Goal: Check status: Check status

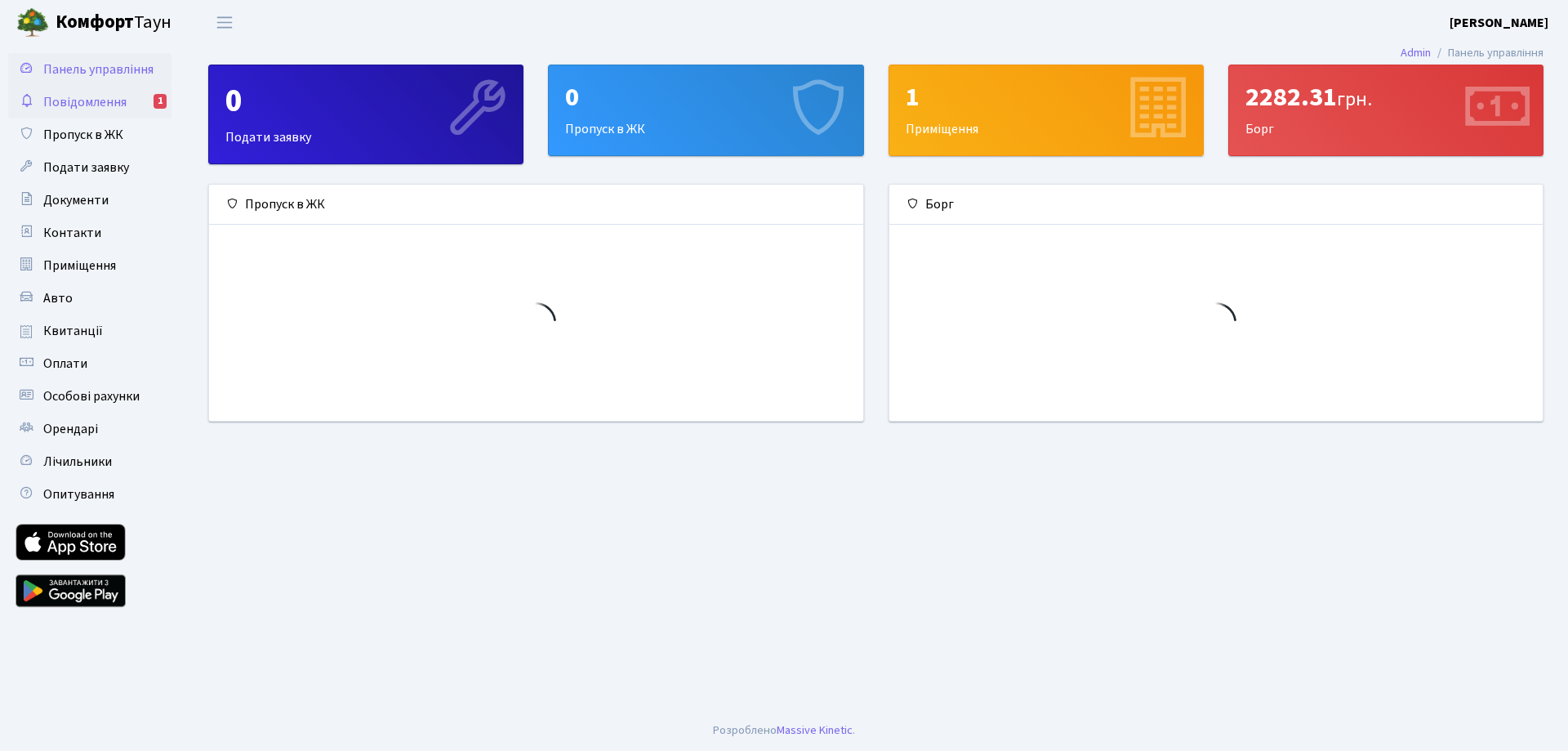
click at [59, 108] on span "Повідомлення" at bounding box center [85, 102] width 84 height 18
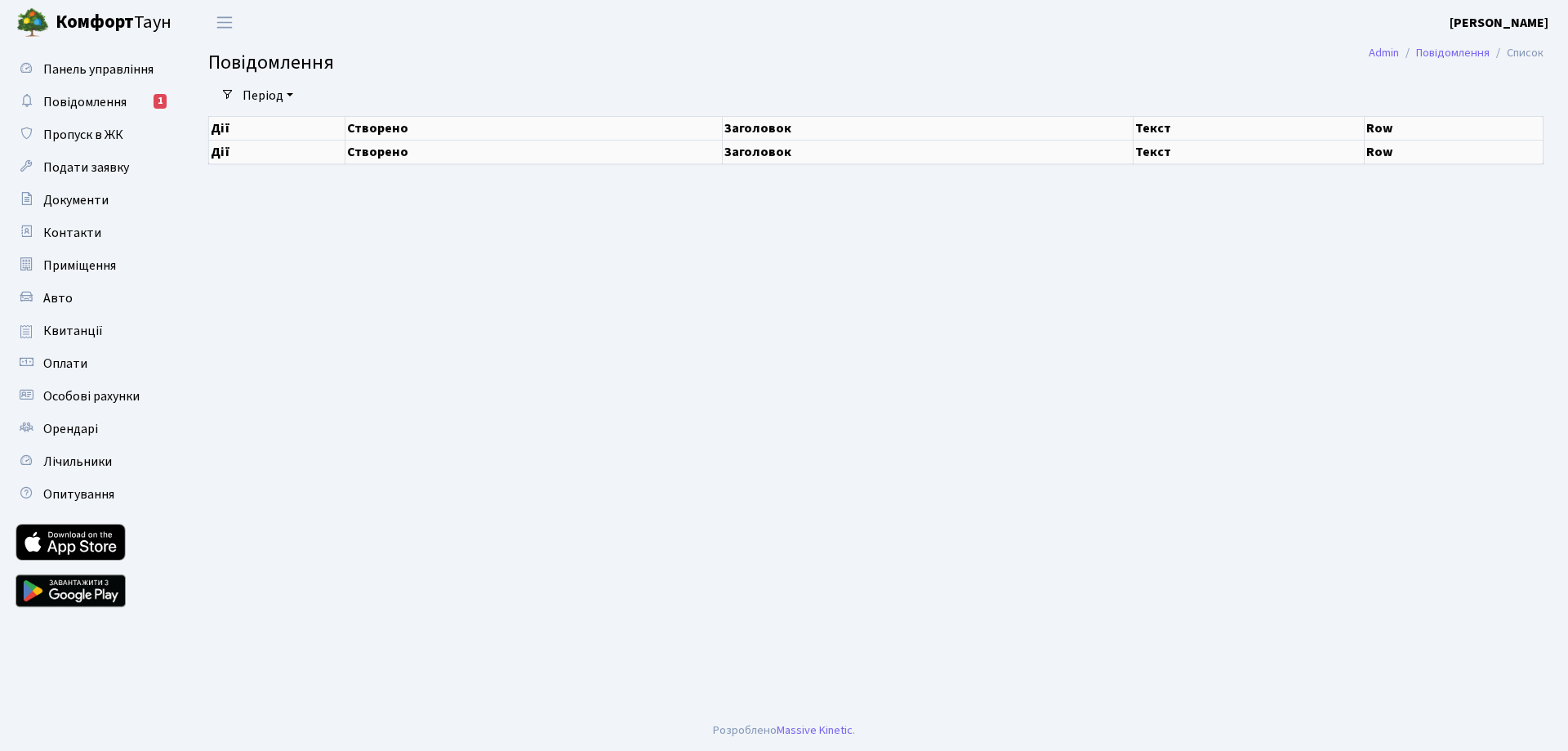
select select "25"
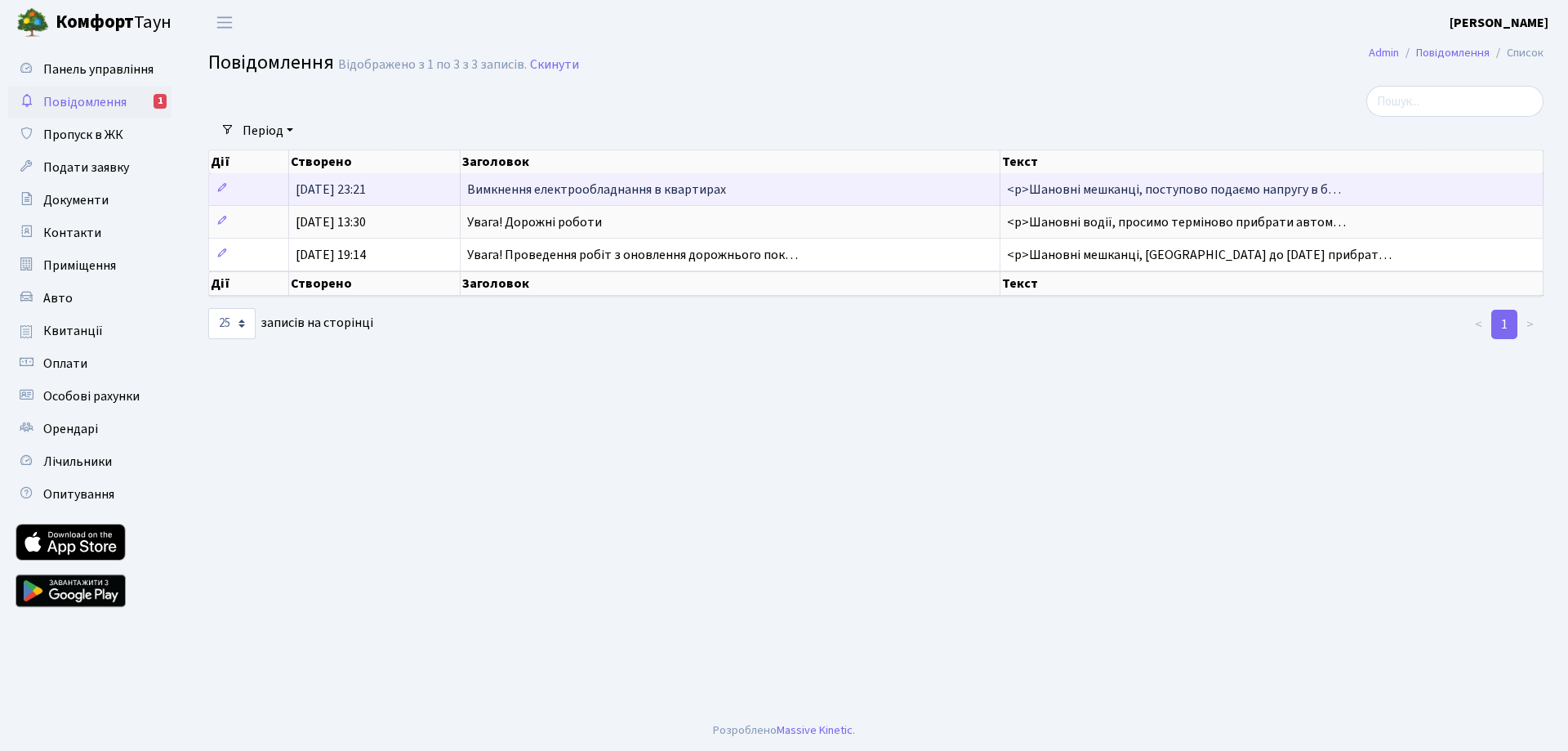
click at [1128, 184] on span "<p>Шановні мешканці, поступово подаємо напругу в б…" at bounding box center [1174, 189] width 334 height 18
click at [687, 188] on span "Вимкнення електрообладнання в квартирах" at bounding box center [596, 189] width 259 height 18
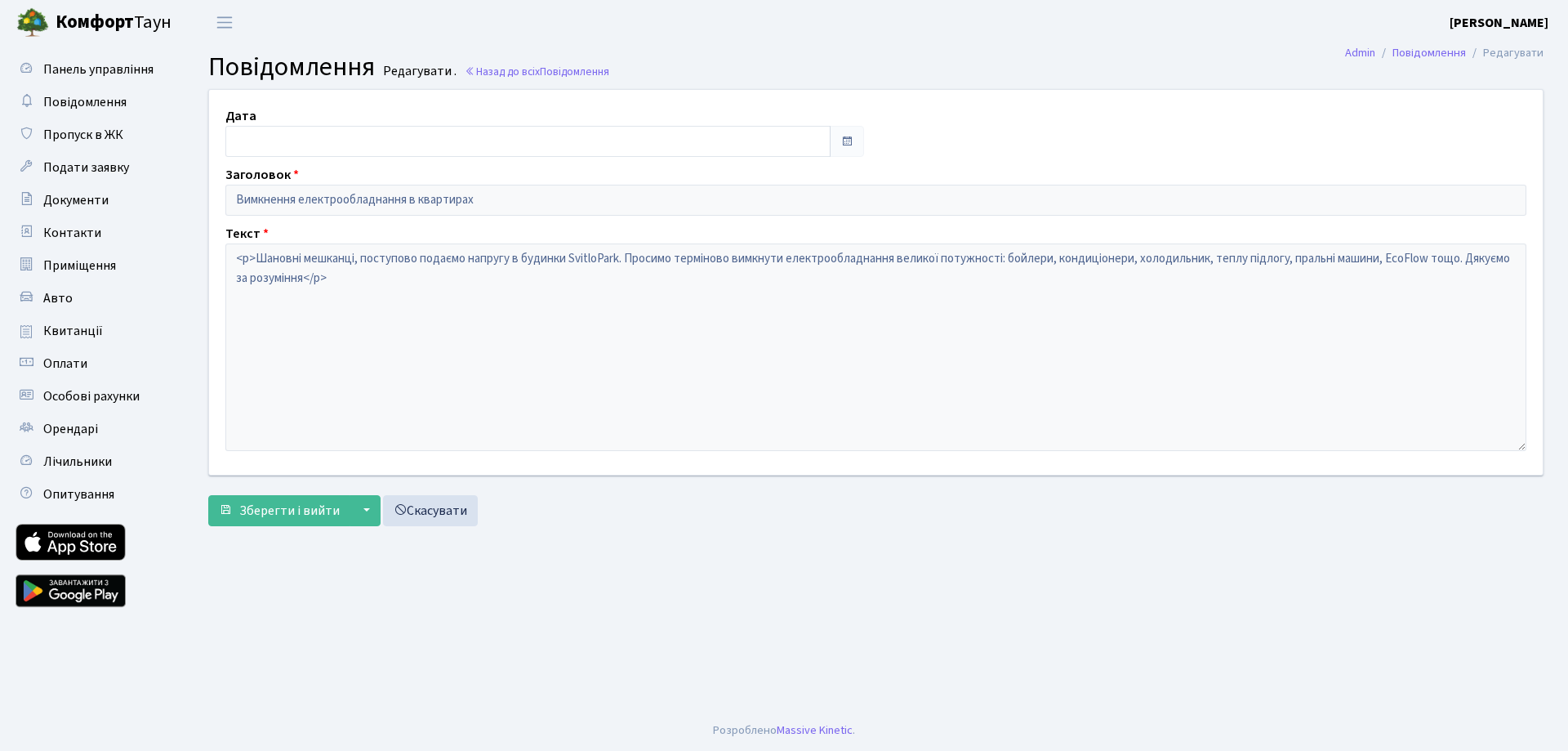
type input "[DATE]"
click at [81, 104] on span "Повідомлення" at bounding box center [85, 102] width 84 height 18
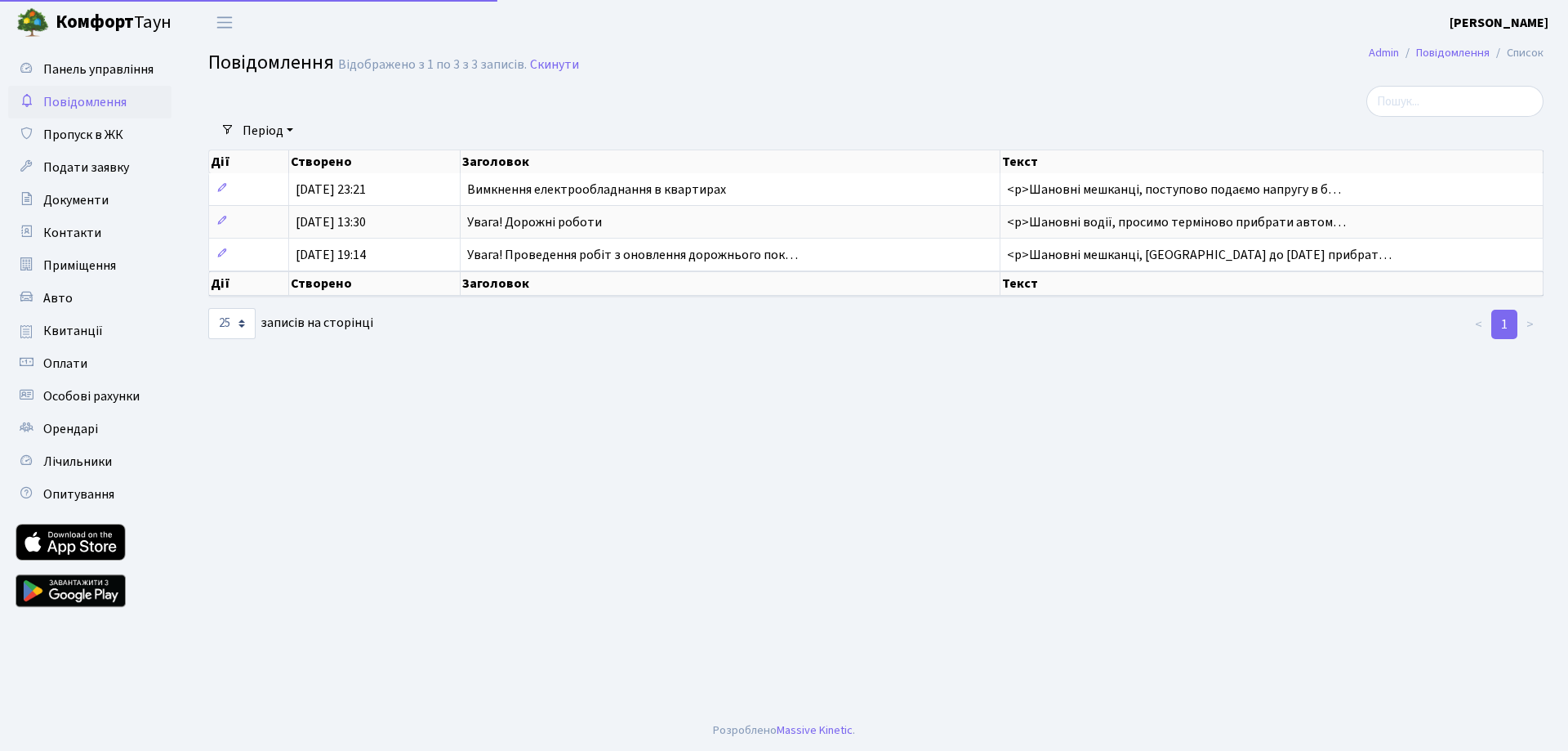
select select "25"
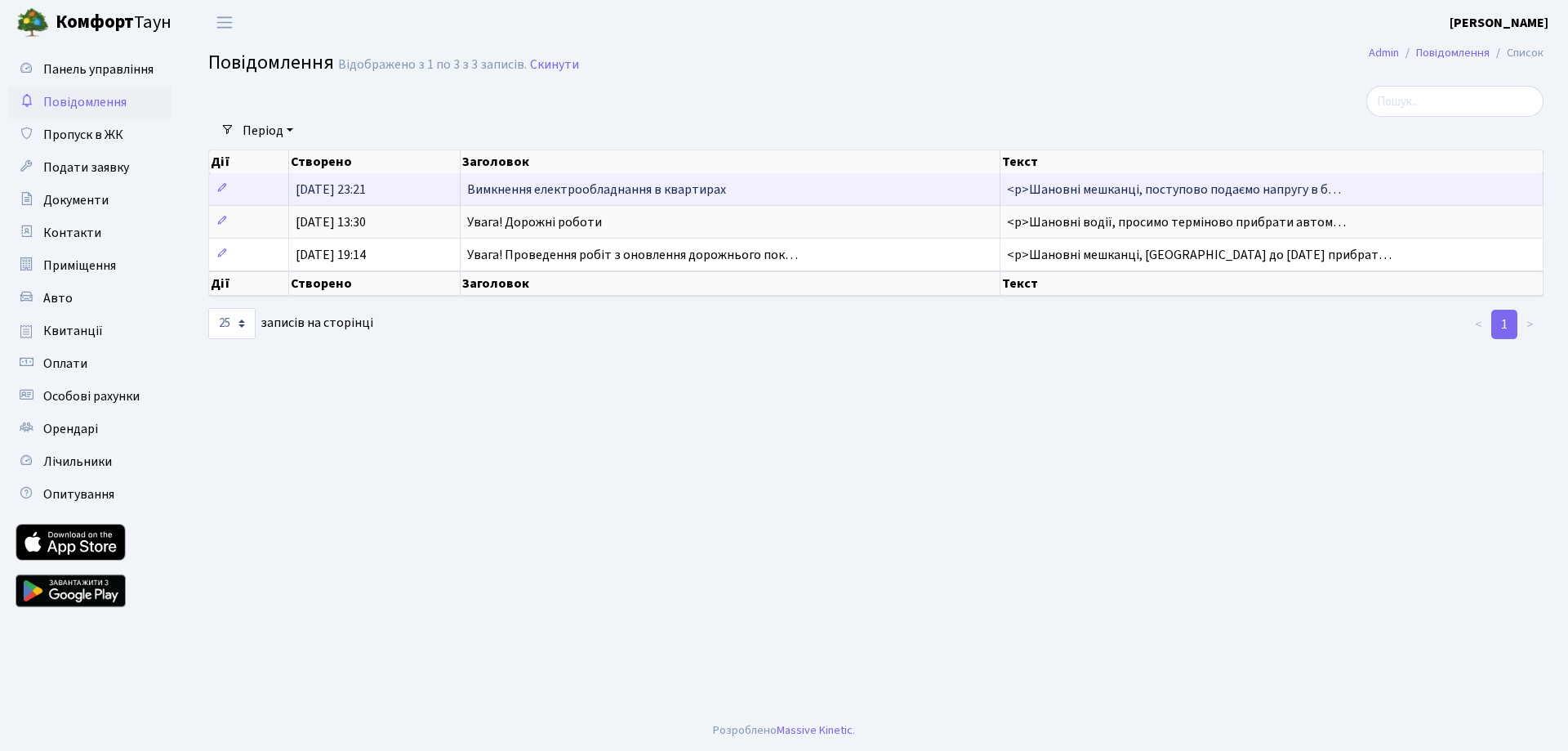
click at [1076, 191] on span "<p>Шановні мешканці, поступово подаємо напругу в б…" at bounding box center [1174, 189] width 334 height 18
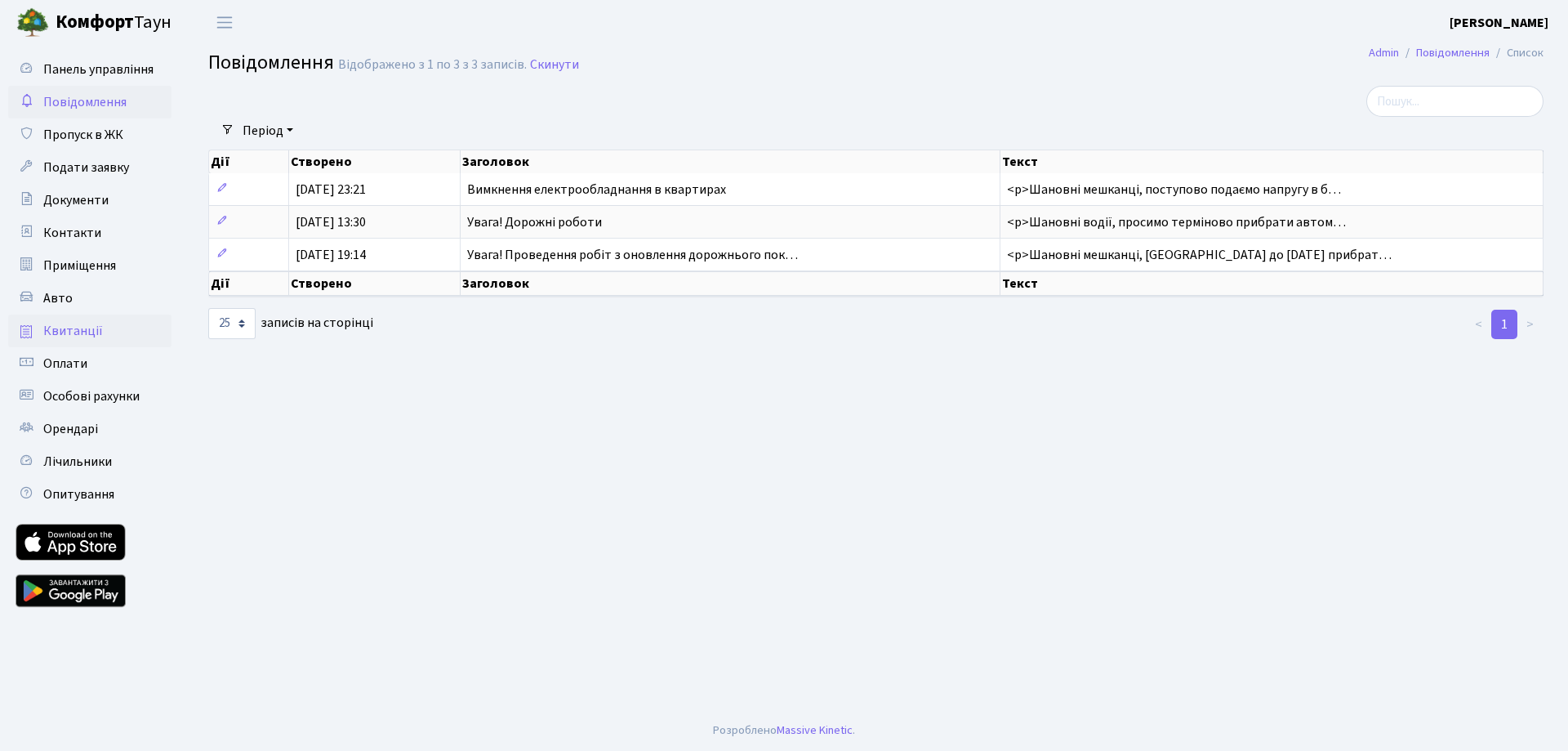
click at [86, 325] on span "Квитанції" at bounding box center [72, 331] width 60 height 18
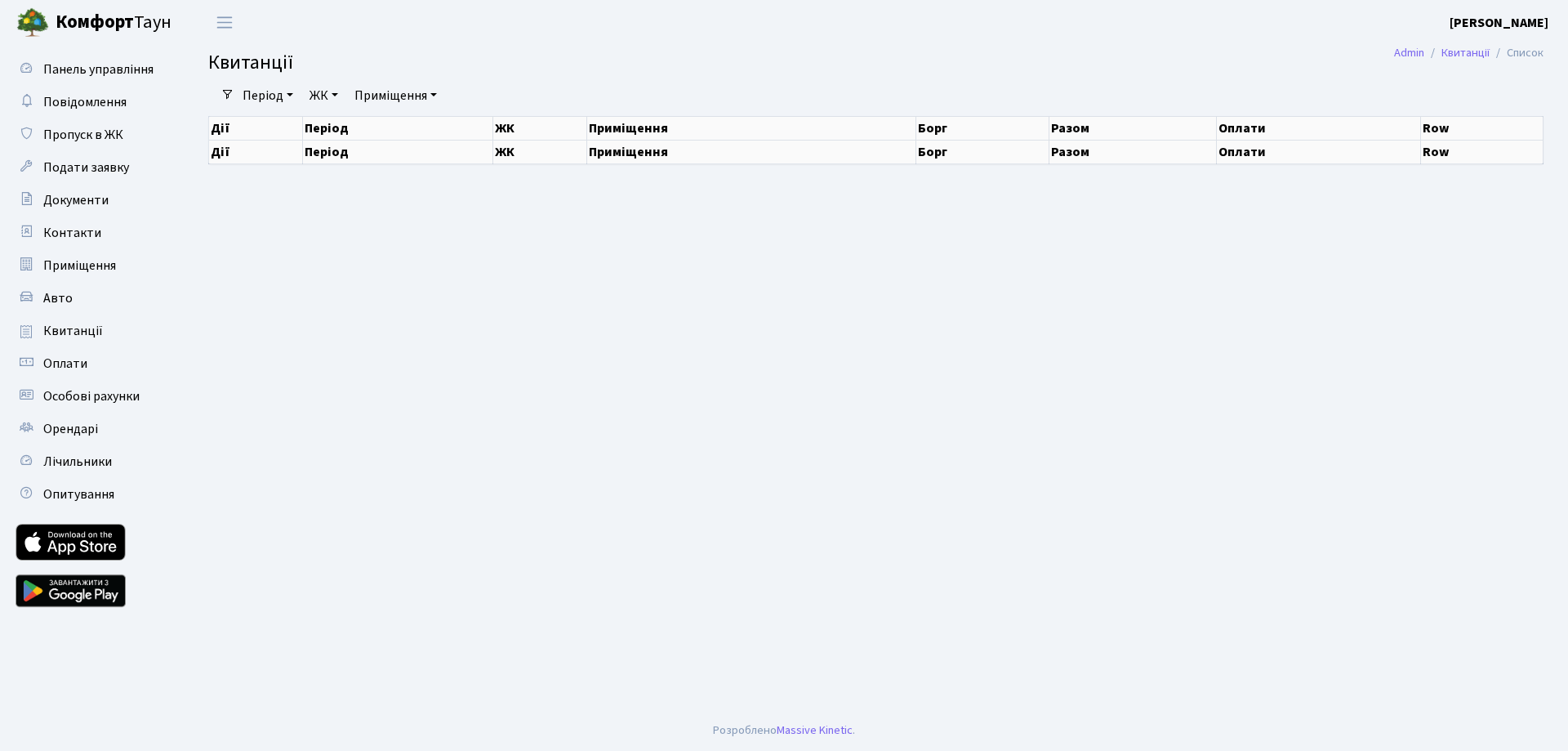
select select "25"
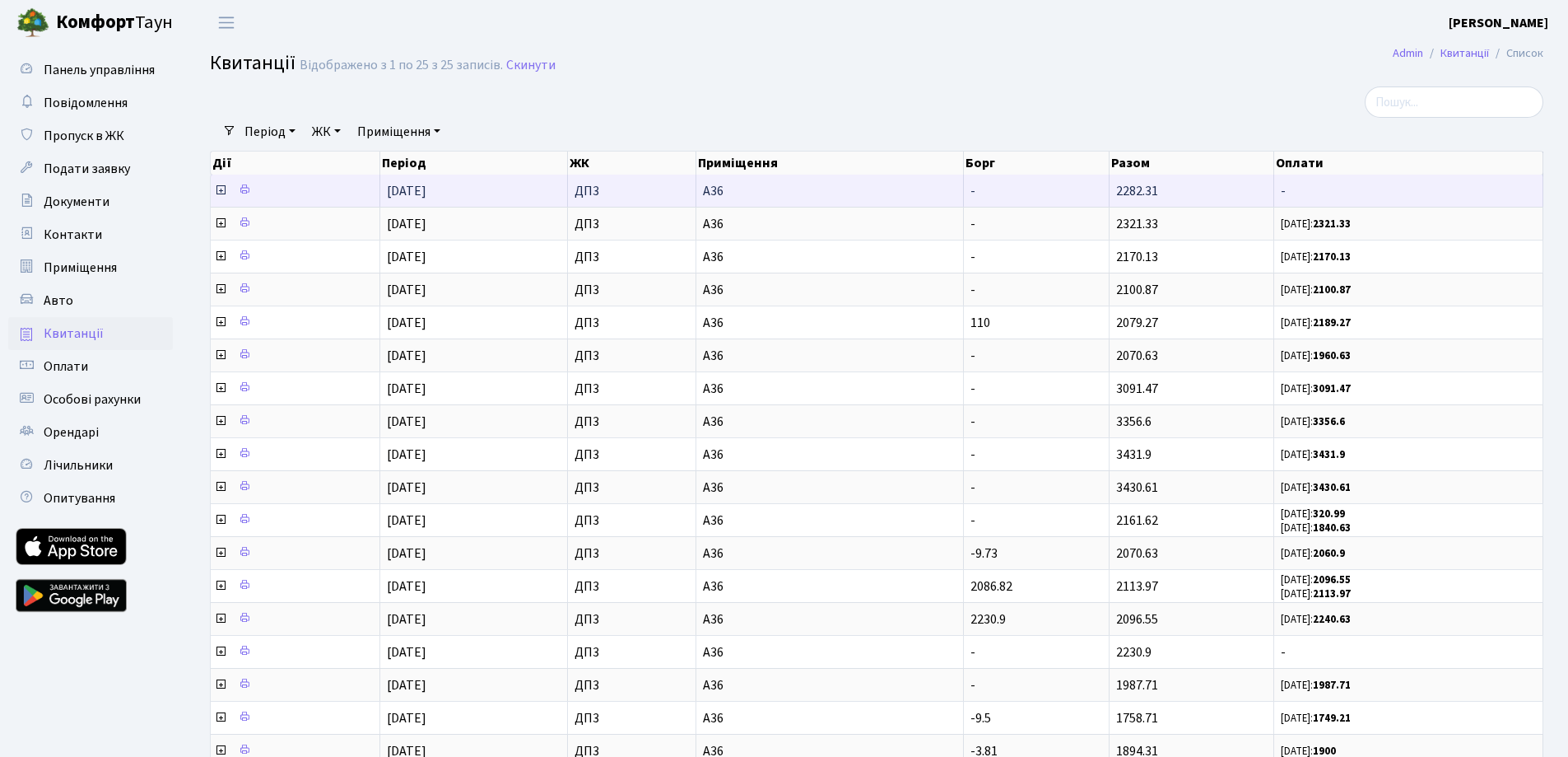
click at [220, 187] on icon at bounding box center [220, 190] width 13 height 13
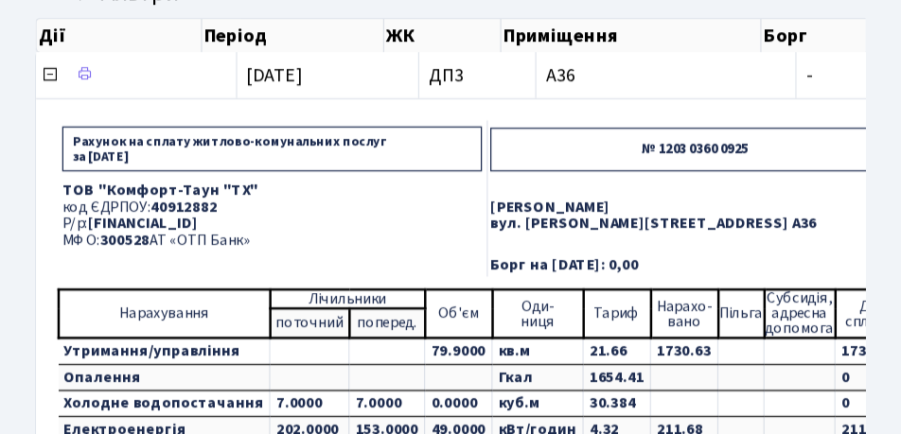
scroll to position [157, 0]
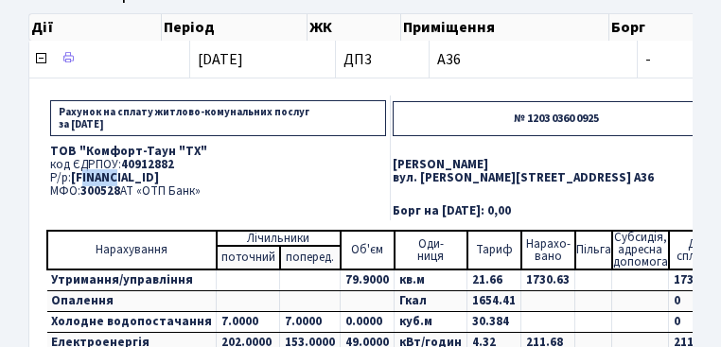
drag, startPoint x: 90, startPoint y: 177, endPoint x: 119, endPoint y: 177, distance: 29.3
click at [119, 177] on span "[FINANCIAL_ID]" at bounding box center [115, 177] width 88 height 17
drag, startPoint x: 138, startPoint y: 176, endPoint x: 171, endPoint y: 179, distance: 33.2
click at [159, 179] on span "[FINANCIAL_ID]" at bounding box center [115, 177] width 88 height 17
drag, startPoint x: 207, startPoint y: 177, endPoint x: 232, endPoint y: 182, distance: 25.1
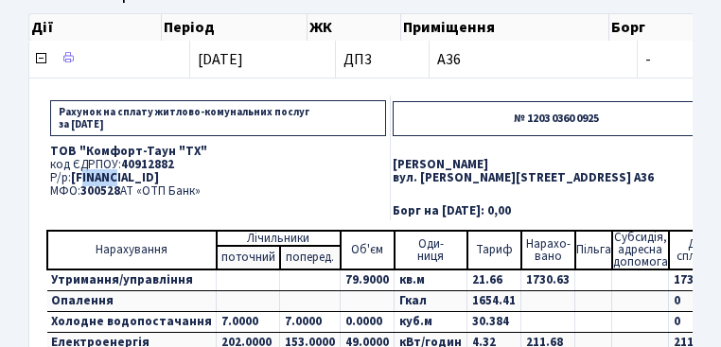
click at [159, 182] on span "[FINANCIAL_ID]" at bounding box center [115, 177] width 88 height 17
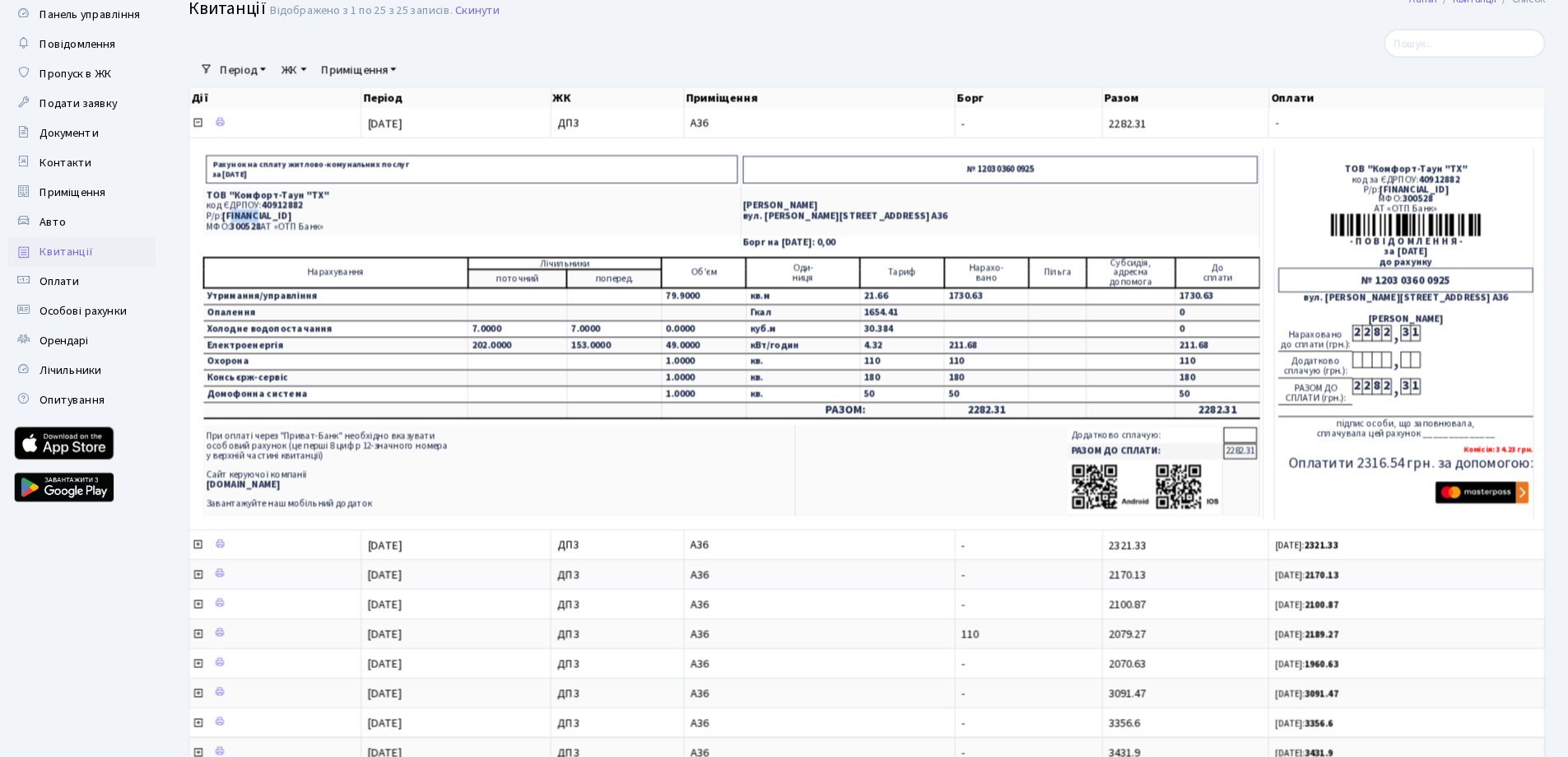
scroll to position [55, 0]
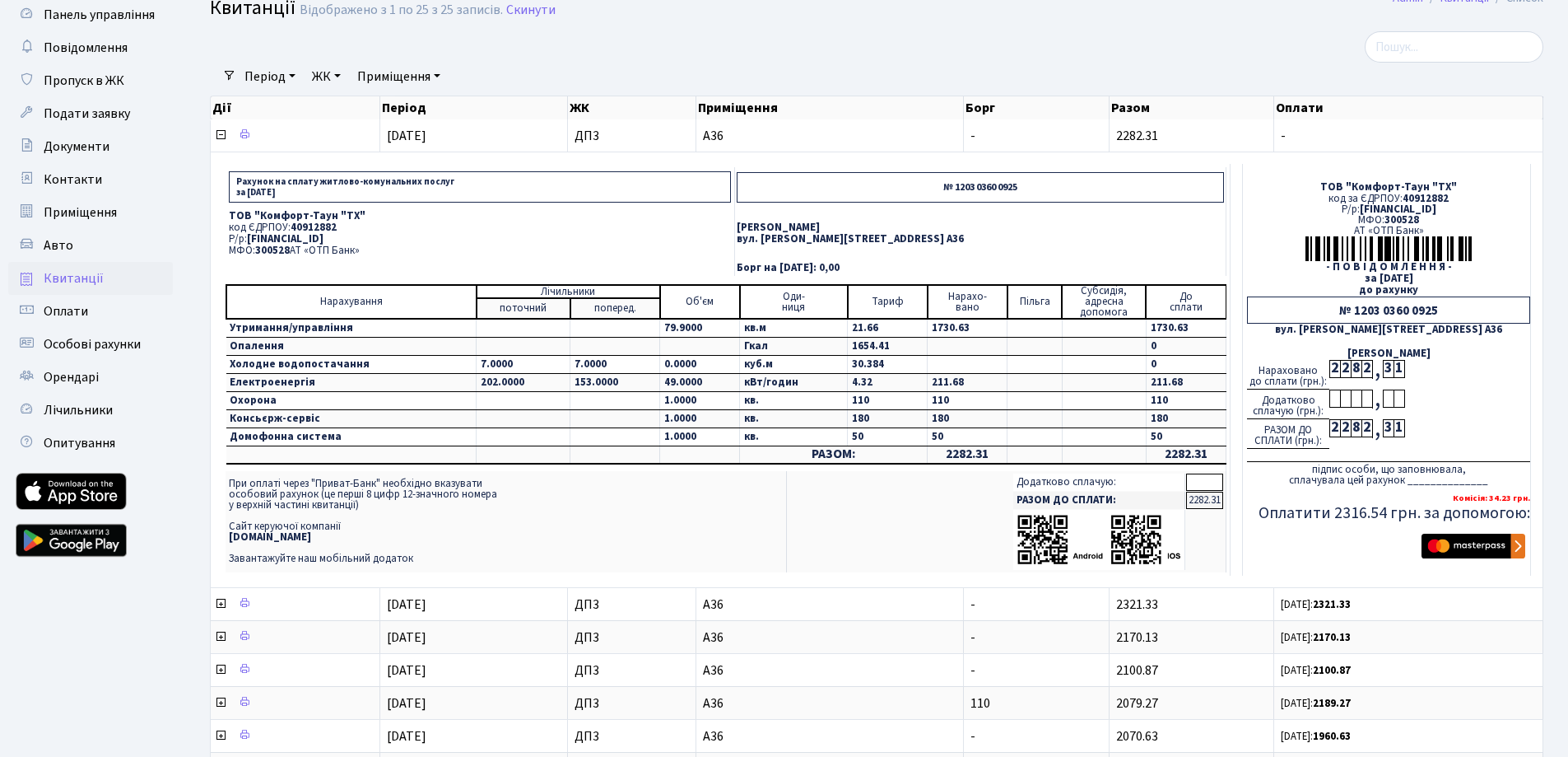
click at [547, 217] on p "ТОВ "Комфорт-Таун "ТХ"" at bounding box center [479, 216] width 502 height 10
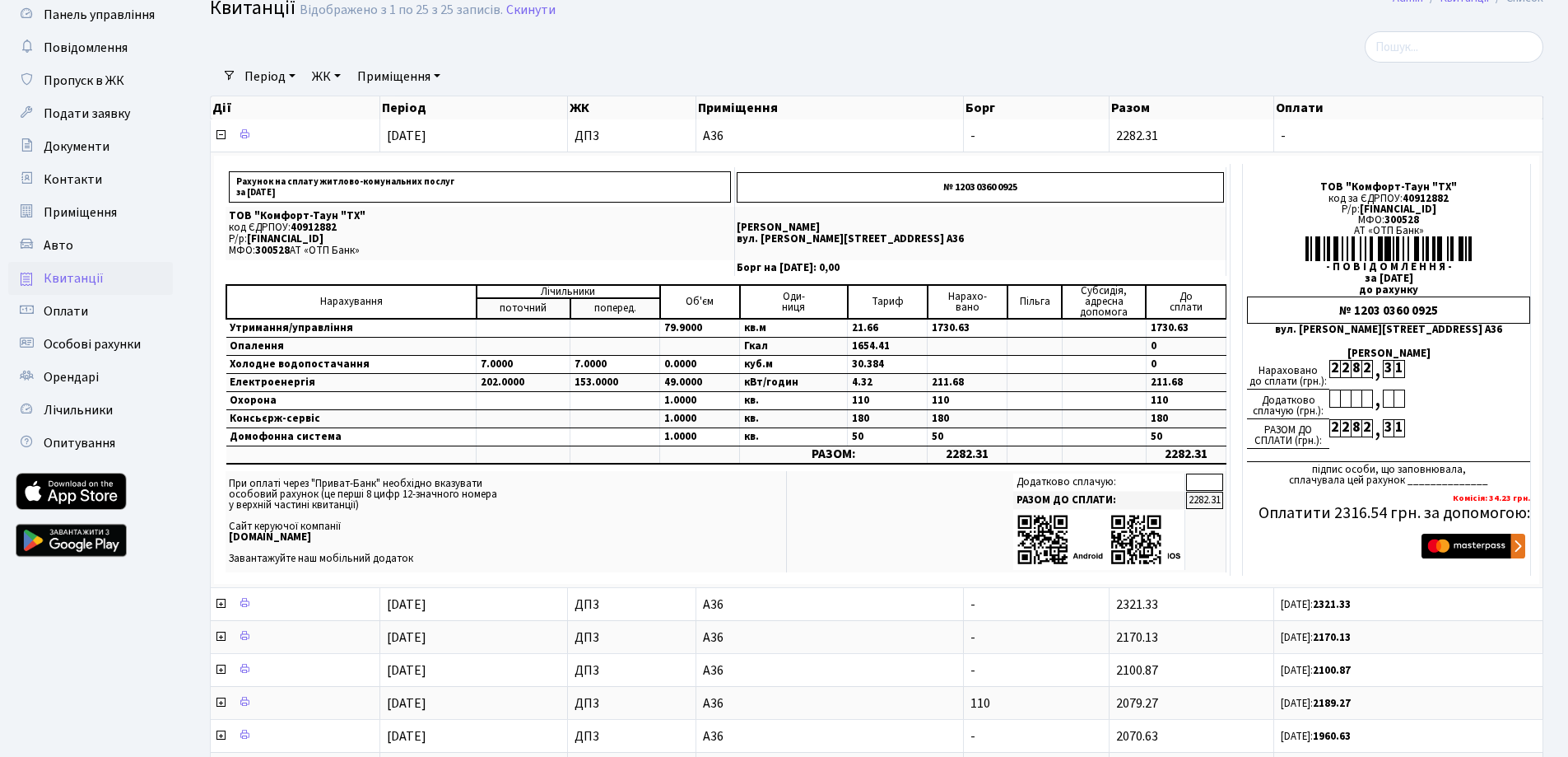
click at [1194, 74] on div "Період [DATE] - [DATE] ЖК - ДП3 Приміщення - ДП3 А36 Очистити фільтри" at bounding box center [884, 77] width 1294 height 28
